Goal: Task Accomplishment & Management: Use online tool/utility

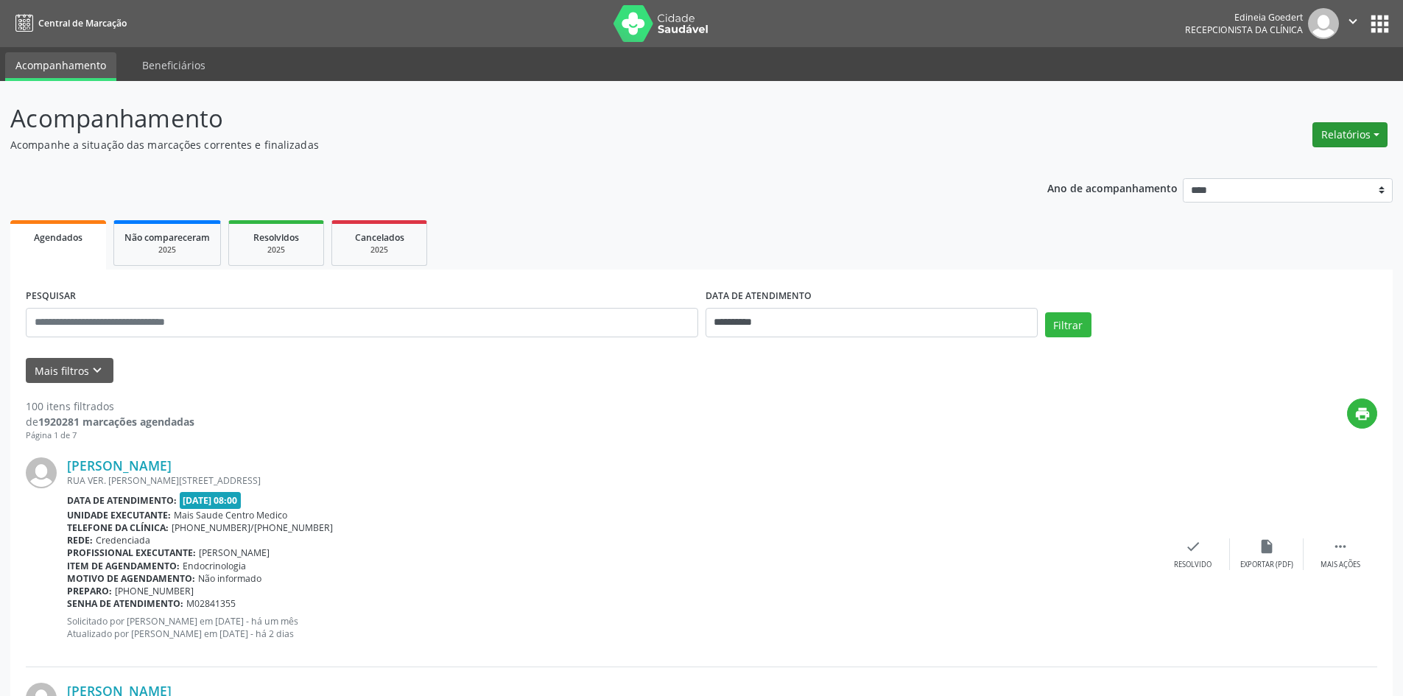
click at [1340, 145] on button "Relatórios" at bounding box center [1350, 134] width 75 height 25
click at [1325, 163] on link "Agendamentos" at bounding box center [1309, 166] width 158 height 21
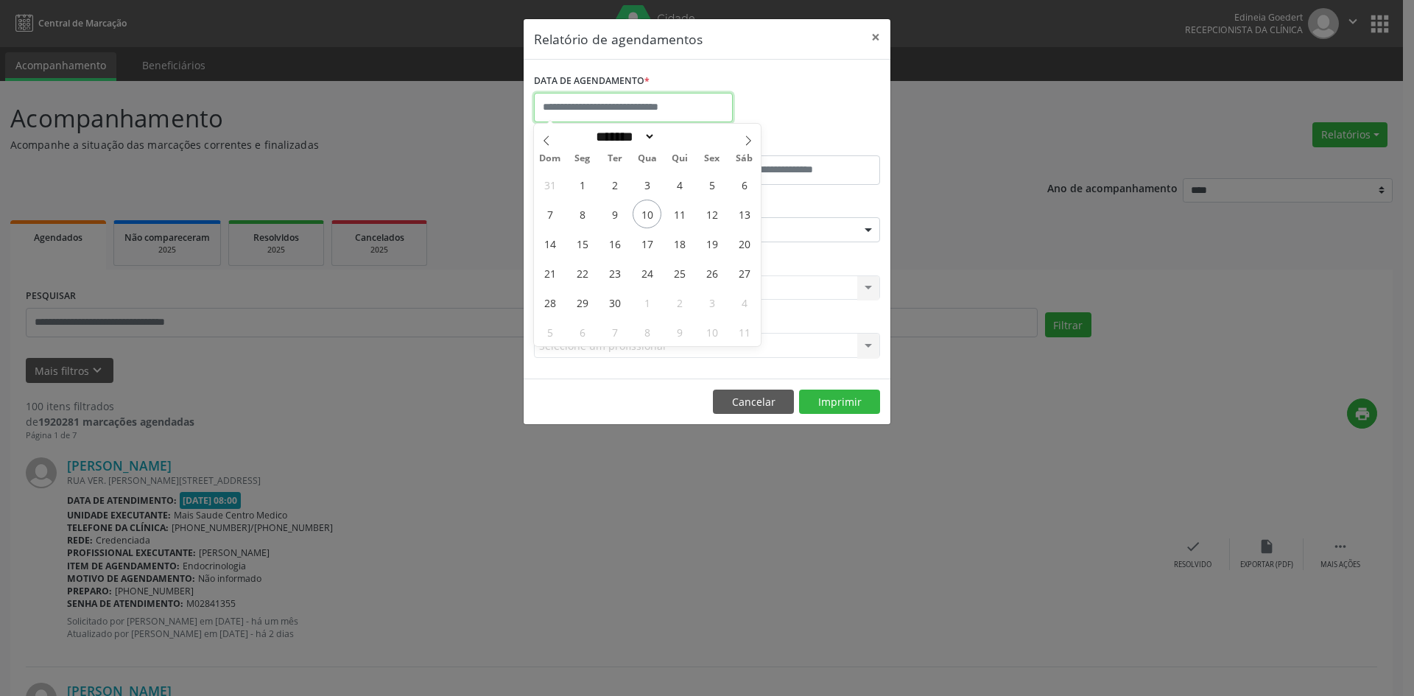
click at [652, 102] on input "text" at bounding box center [633, 107] width 199 height 29
click at [645, 212] on span "10" at bounding box center [647, 214] width 29 height 29
type input "**********"
click at [645, 212] on span "10" at bounding box center [647, 214] width 29 height 29
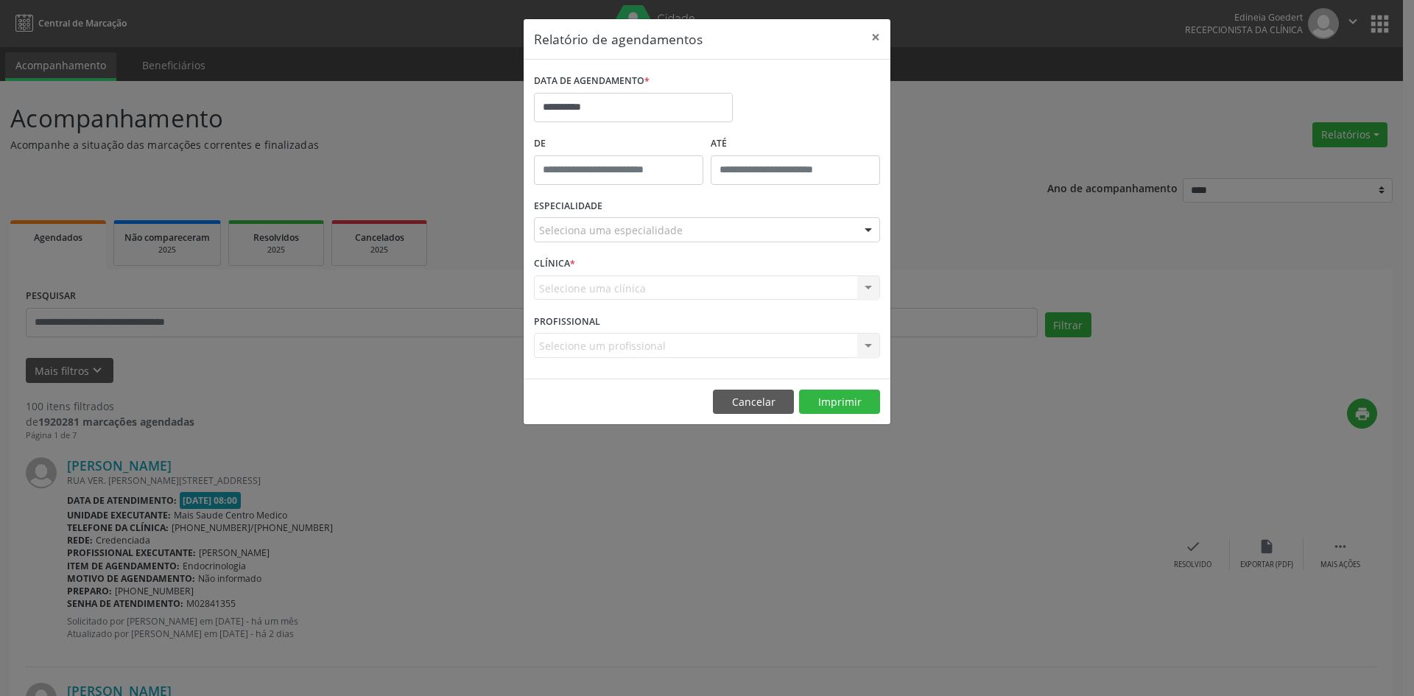
drag, startPoint x: 692, startPoint y: 227, endPoint x: 696, endPoint y: 234, distance: 8.0
click at [692, 228] on div "Seleciona uma especialidade" at bounding box center [707, 229] width 346 height 25
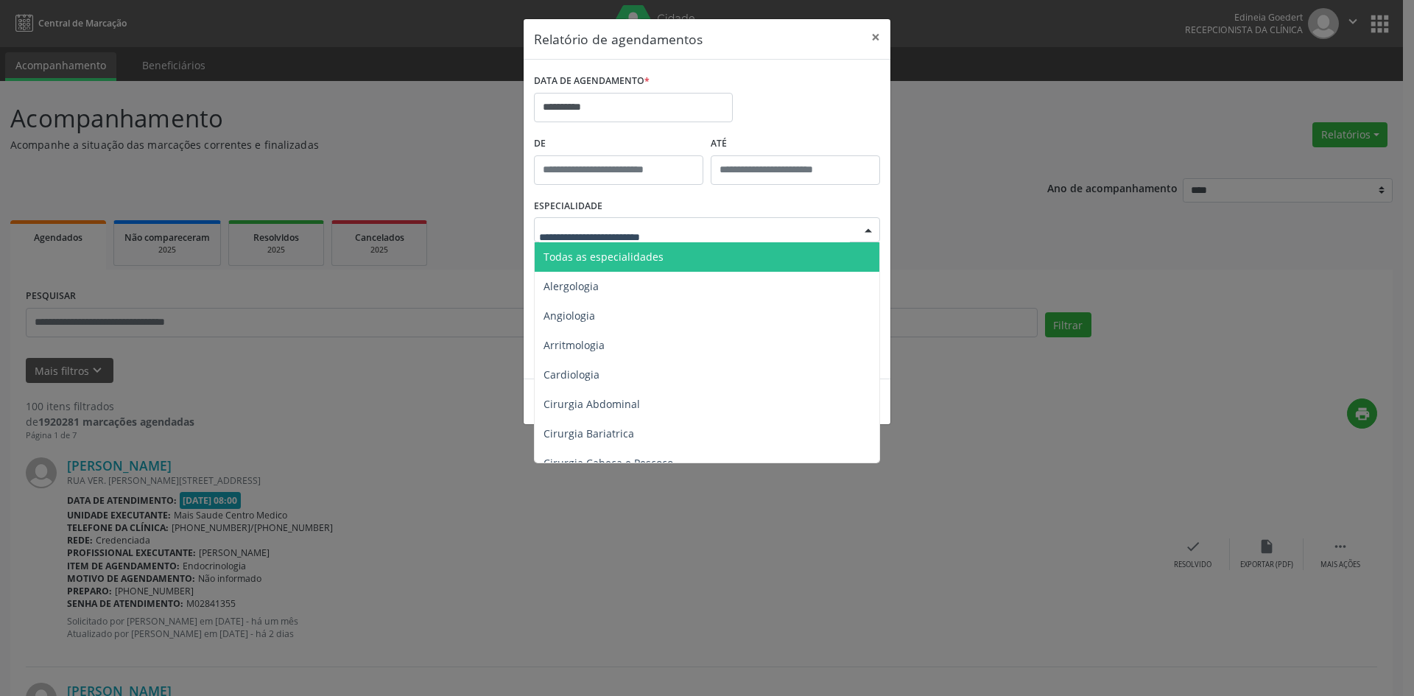
click at [693, 257] on span "Todas as especialidades" at bounding box center [708, 256] width 347 height 29
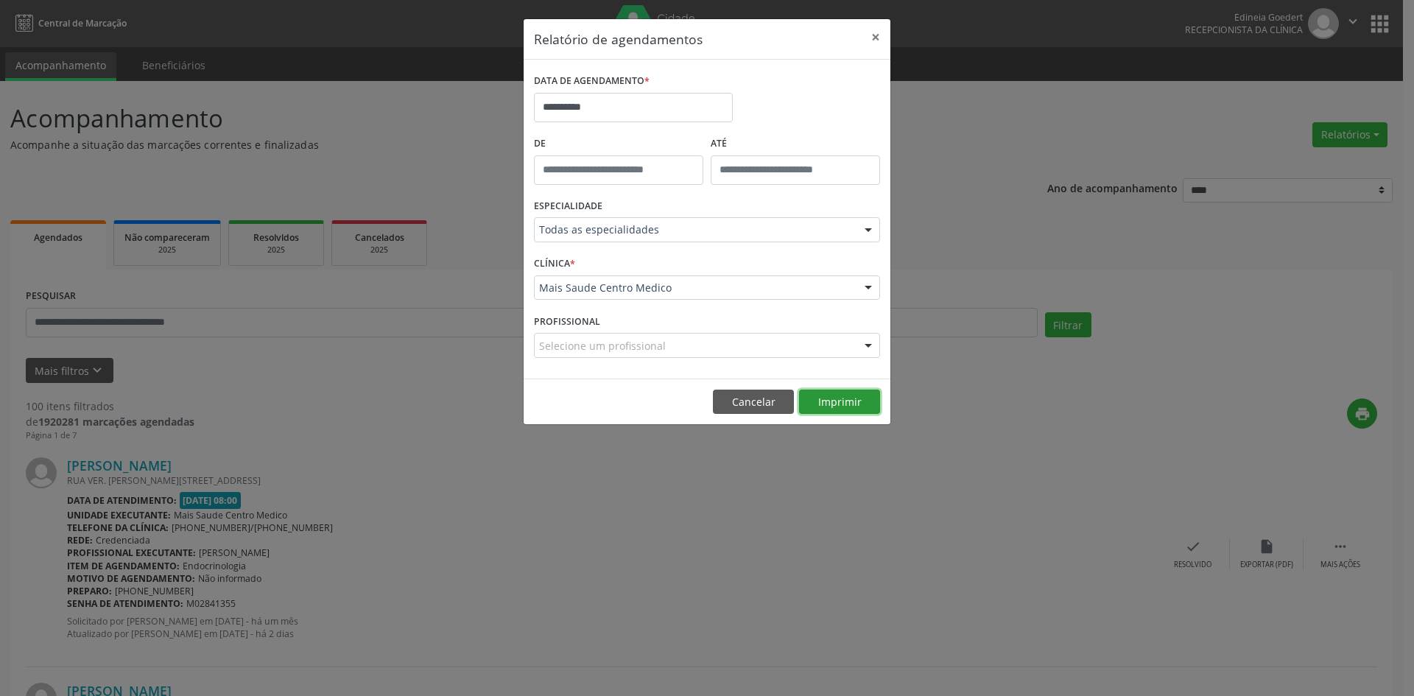
click at [860, 396] on button "Imprimir" at bounding box center [839, 402] width 81 height 25
